Goal: Transaction & Acquisition: Purchase product/service

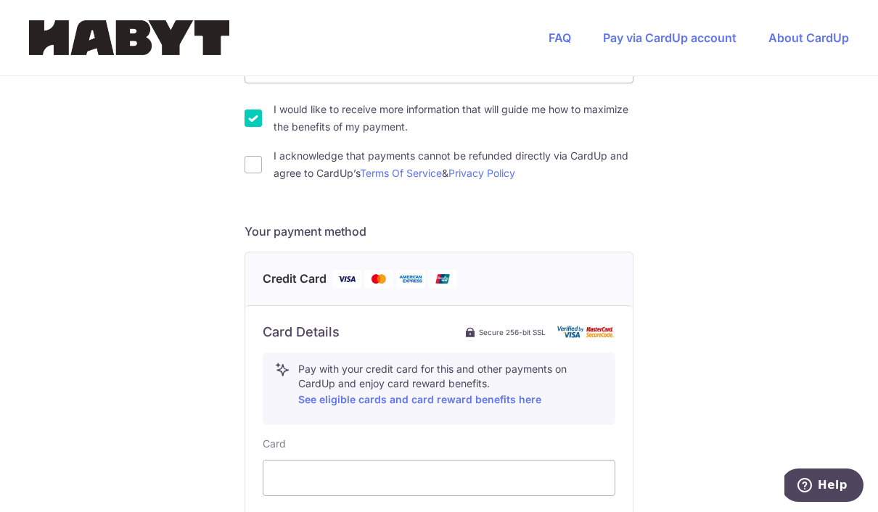
scroll to position [428, 0]
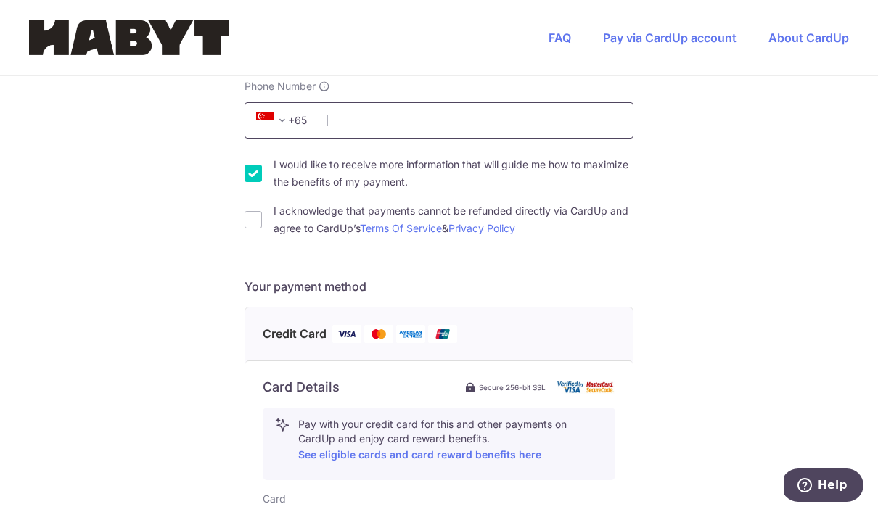
click at [553, 138] on input "Phone Number" at bounding box center [438, 120] width 389 height 36
type input "90393910"
click at [259, 228] on input "I acknowledge that payments cannot be refunded directly via CardUp and agree to…" at bounding box center [252, 219] width 17 height 17
checkbox input "true"
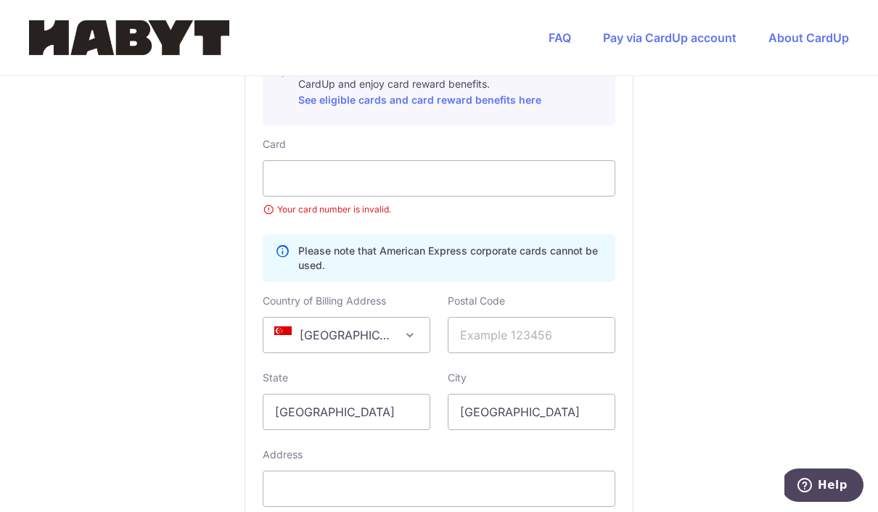
scroll to position [785, 0]
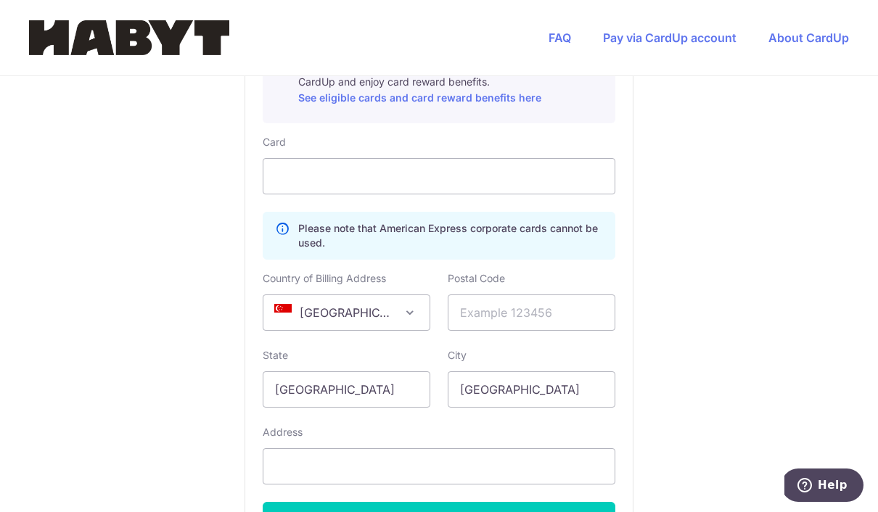
click at [341, 310] on span "[GEOGRAPHIC_DATA]" at bounding box center [346, 312] width 166 height 35
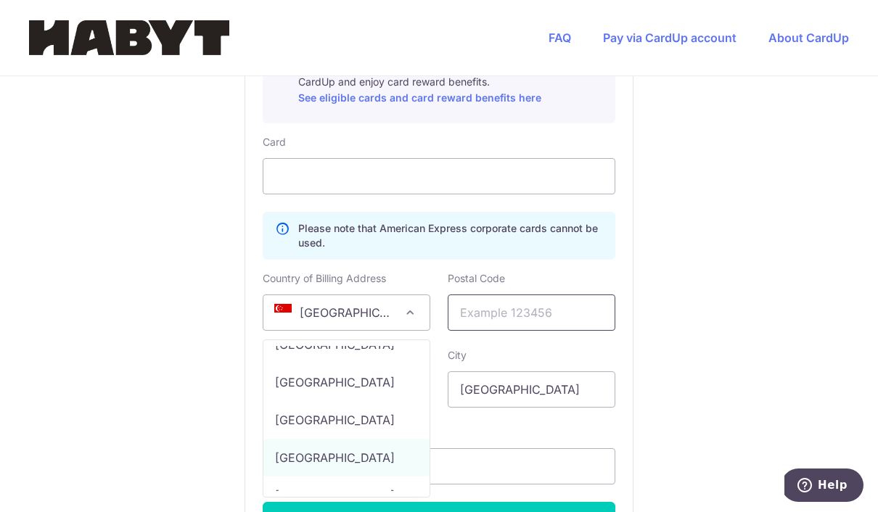
click at [542, 310] on input "text" at bounding box center [532, 313] width 168 height 36
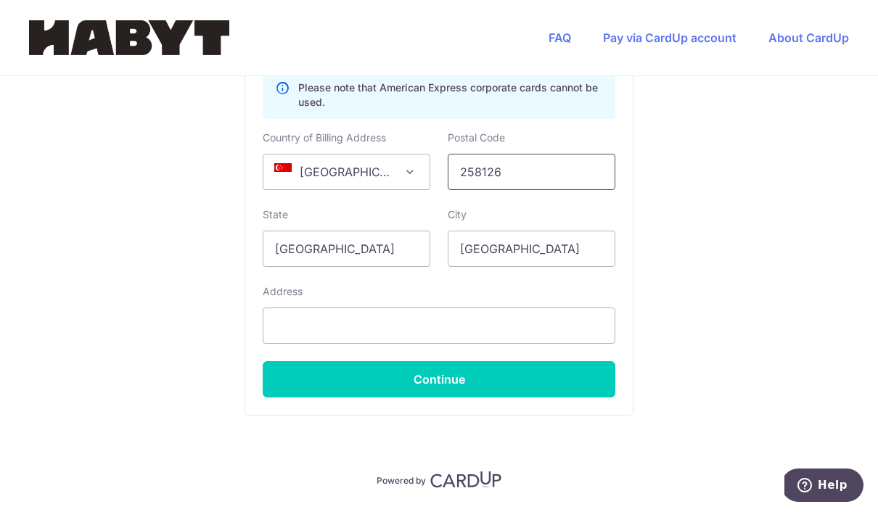
scroll to position [924, 0]
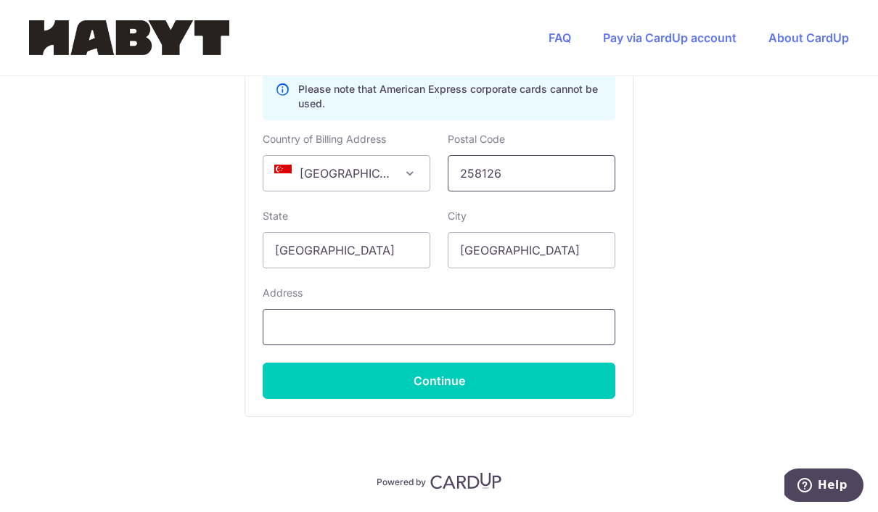
type input "258126"
click at [588, 342] on input "text" at bounding box center [439, 327] width 353 height 36
click at [440, 337] on input "Habyt Portofino, [STREET_ADDRESS][PERSON_NAME]," at bounding box center [439, 327] width 353 height 36
click at [442, 337] on input "Habyt Portofino, [STREET_ADDRESS][PERSON_NAME]," at bounding box center [439, 327] width 353 height 36
click at [538, 332] on input "Habyt Portofino, #05-04," at bounding box center [439, 327] width 353 height 36
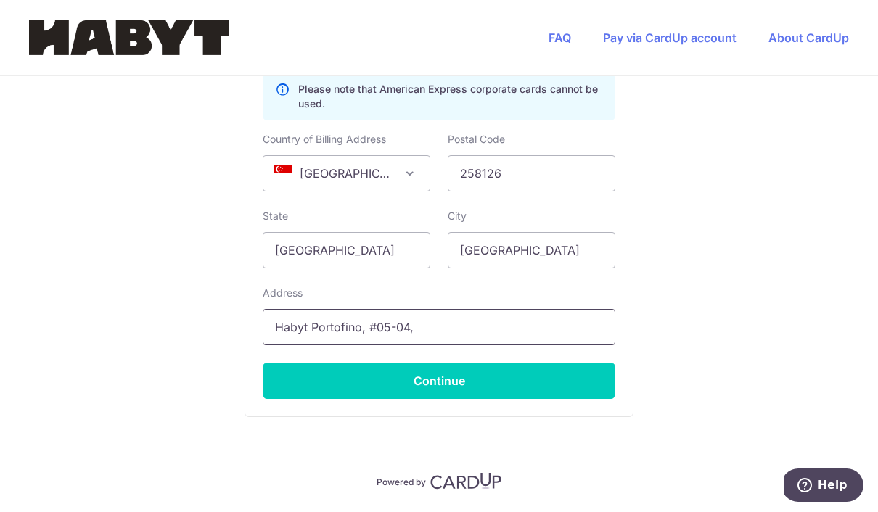
click at [512, 338] on input "Habyt Portofino, #05-04," at bounding box center [439, 327] width 353 height 36
paste input "[STREET_ADDRESS][PERSON_NAME]"
click at [411, 332] on input "Habyt Portofino, [STREET_ADDRESS][PERSON_NAME]" at bounding box center [439, 327] width 353 height 36
click at [605, 345] on input "Habyt Portofino, [STREET_ADDRESS][PERSON_NAME]" at bounding box center [439, 327] width 353 height 36
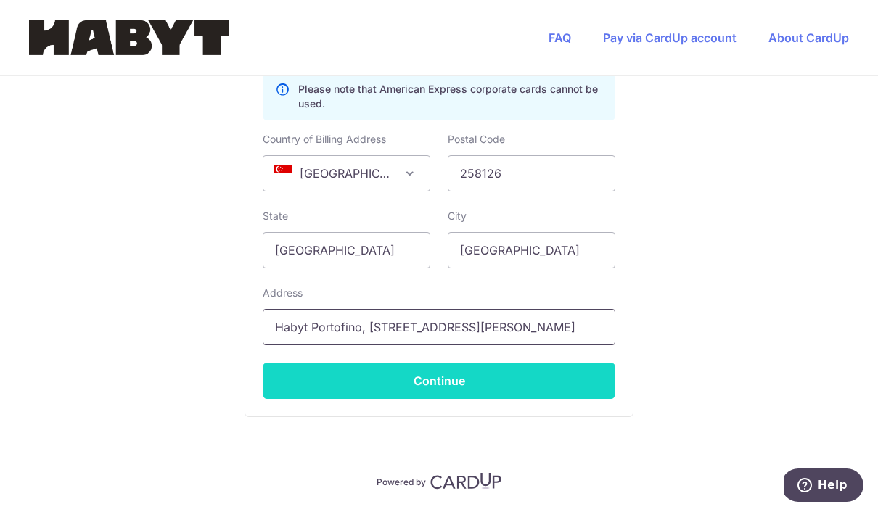
type input "Habyt Portofino, [STREET_ADDRESS][PERSON_NAME]"
click at [590, 370] on button "Continue" at bounding box center [439, 381] width 353 height 36
type input "**** 8740"
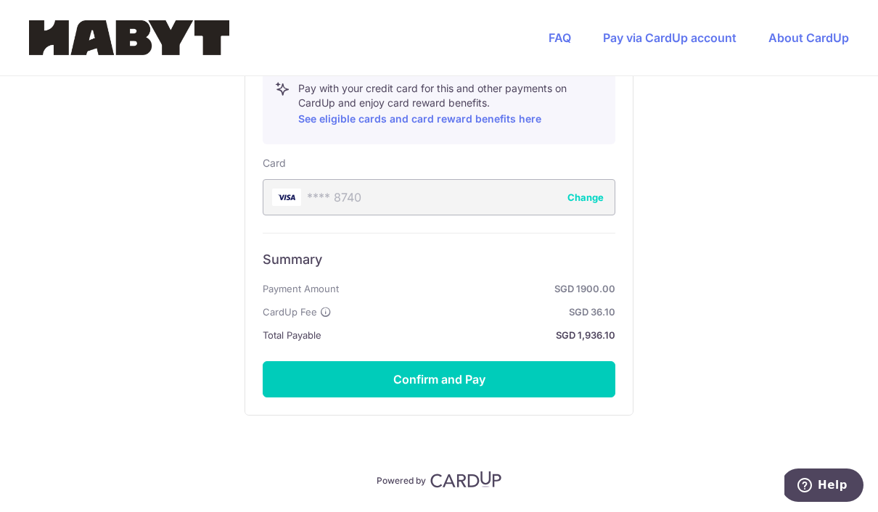
scroll to position [762, 0]
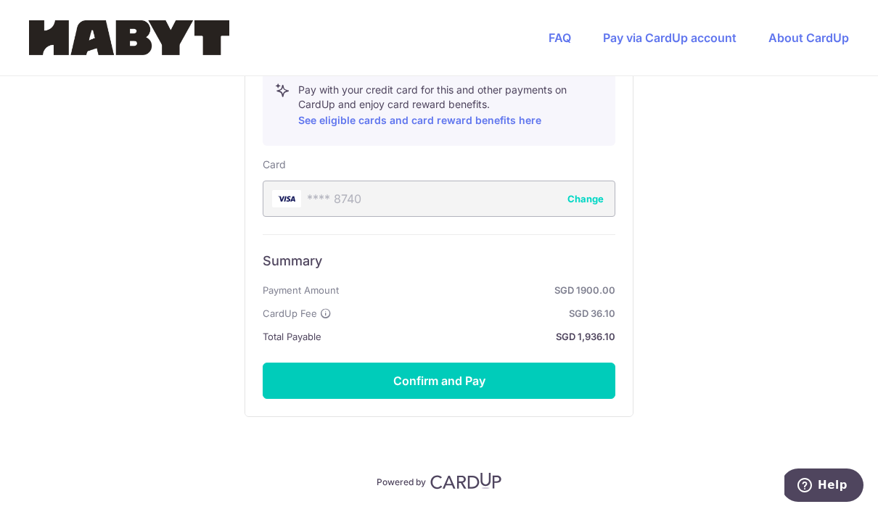
click at [330, 317] on icon at bounding box center [326, 314] width 12 height 12
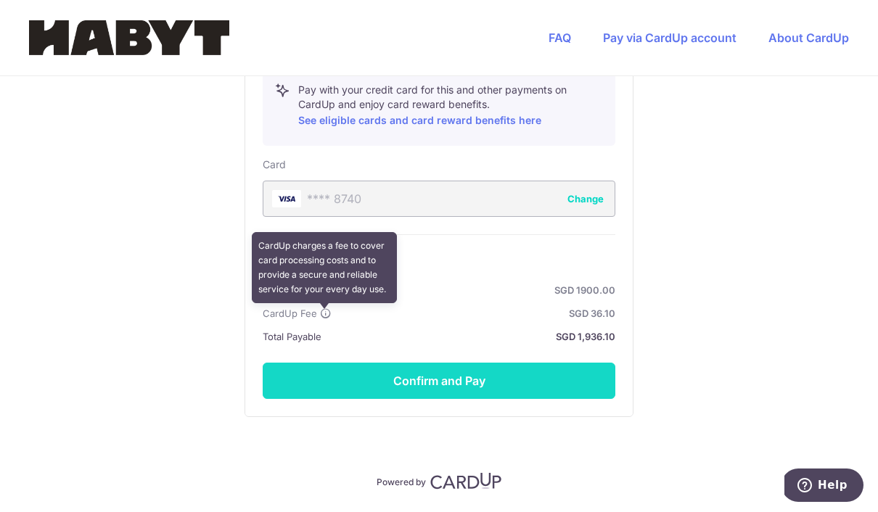
click at [587, 375] on button "Confirm and Pay" at bounding box center [439, 381] width 353 height 36
